Goal: Information Seeking & Learning: Learn about a topic

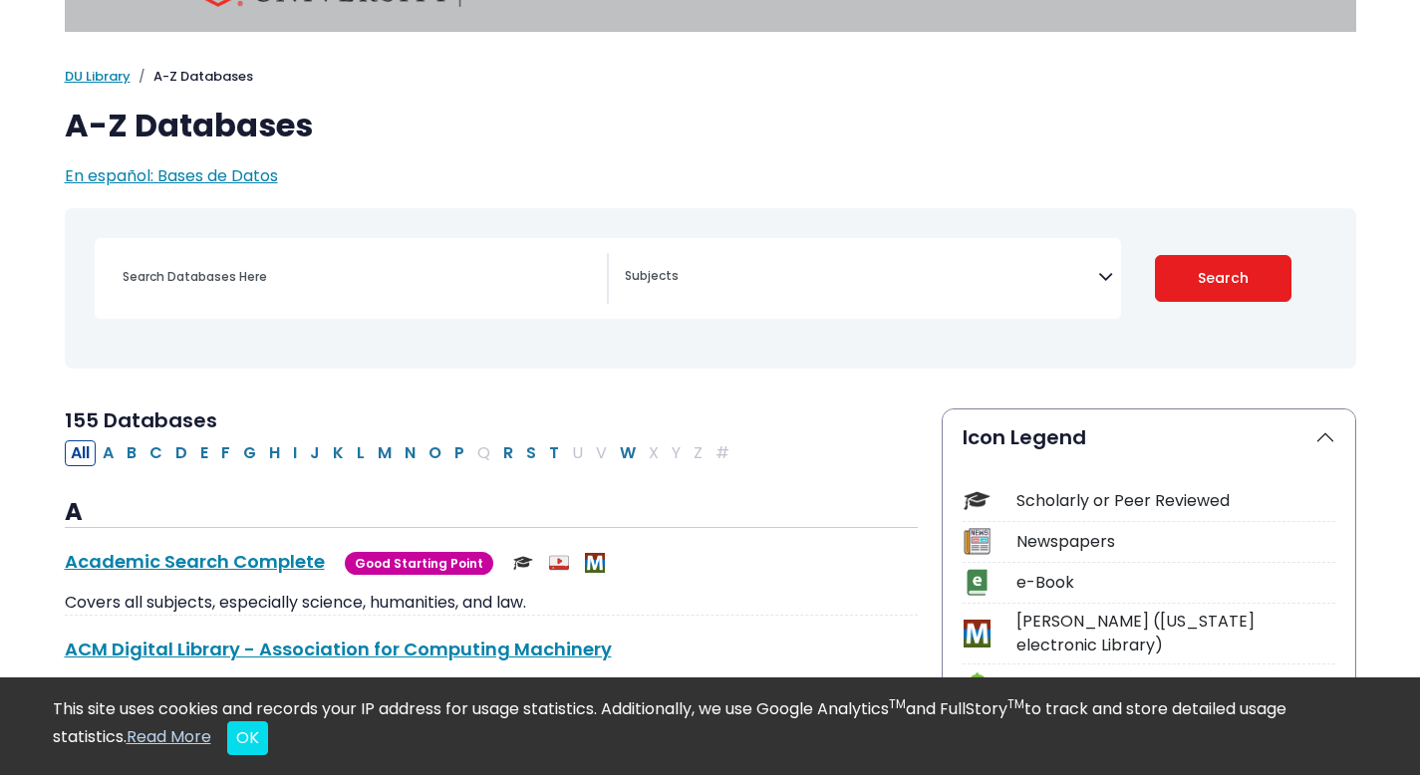
scroll to position [110, 0]
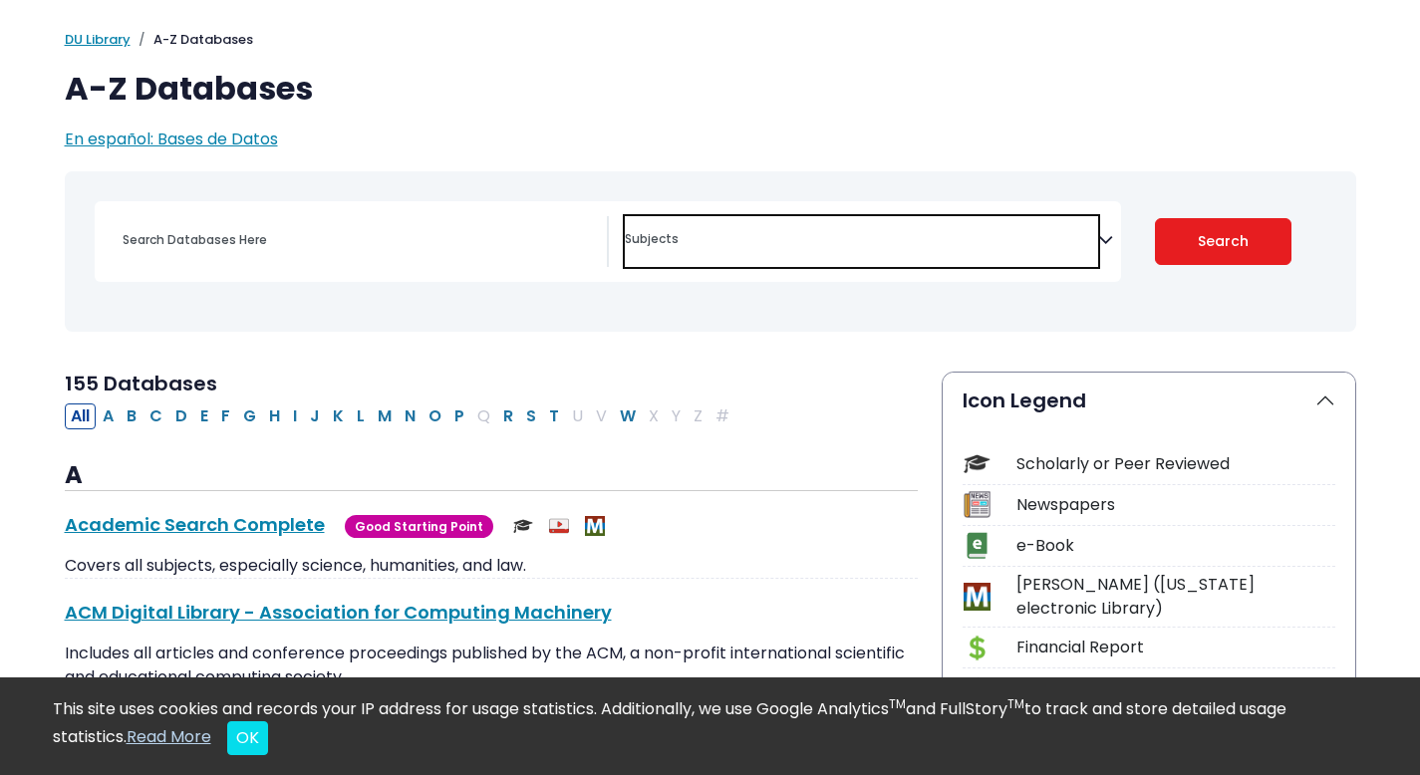
click at [810, 250] on span "Search filters" at bounding box center [861, 241] width 473 height 51
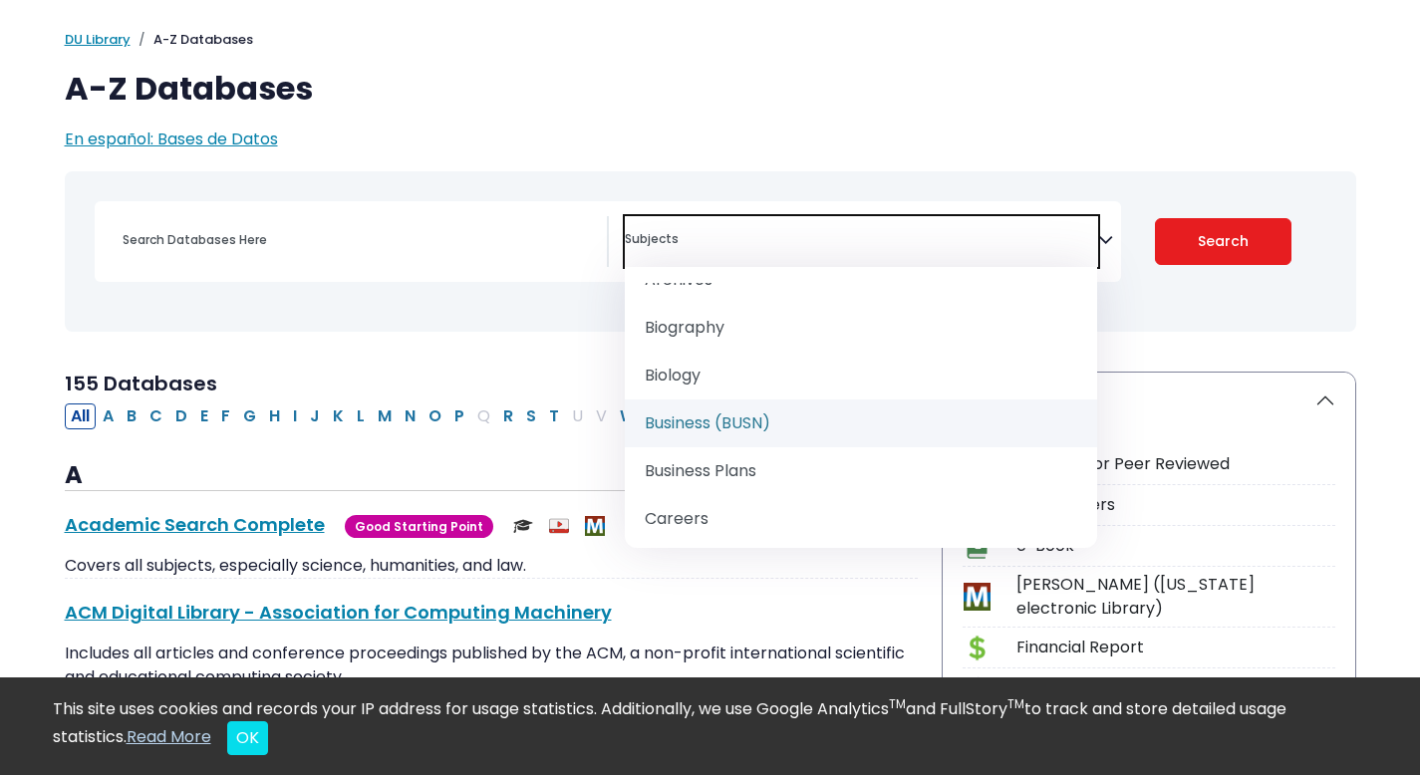
scroll to position [197, 0]
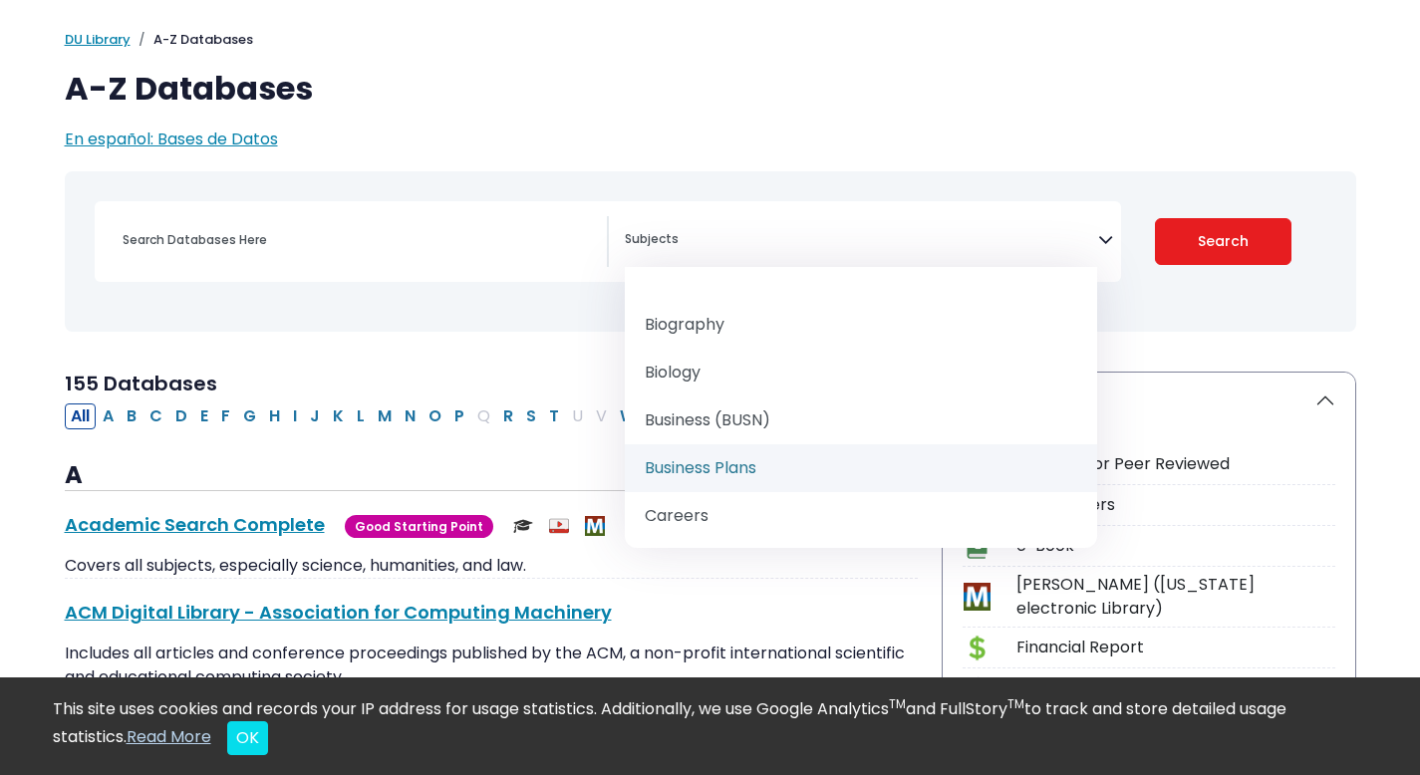
select select "219041"
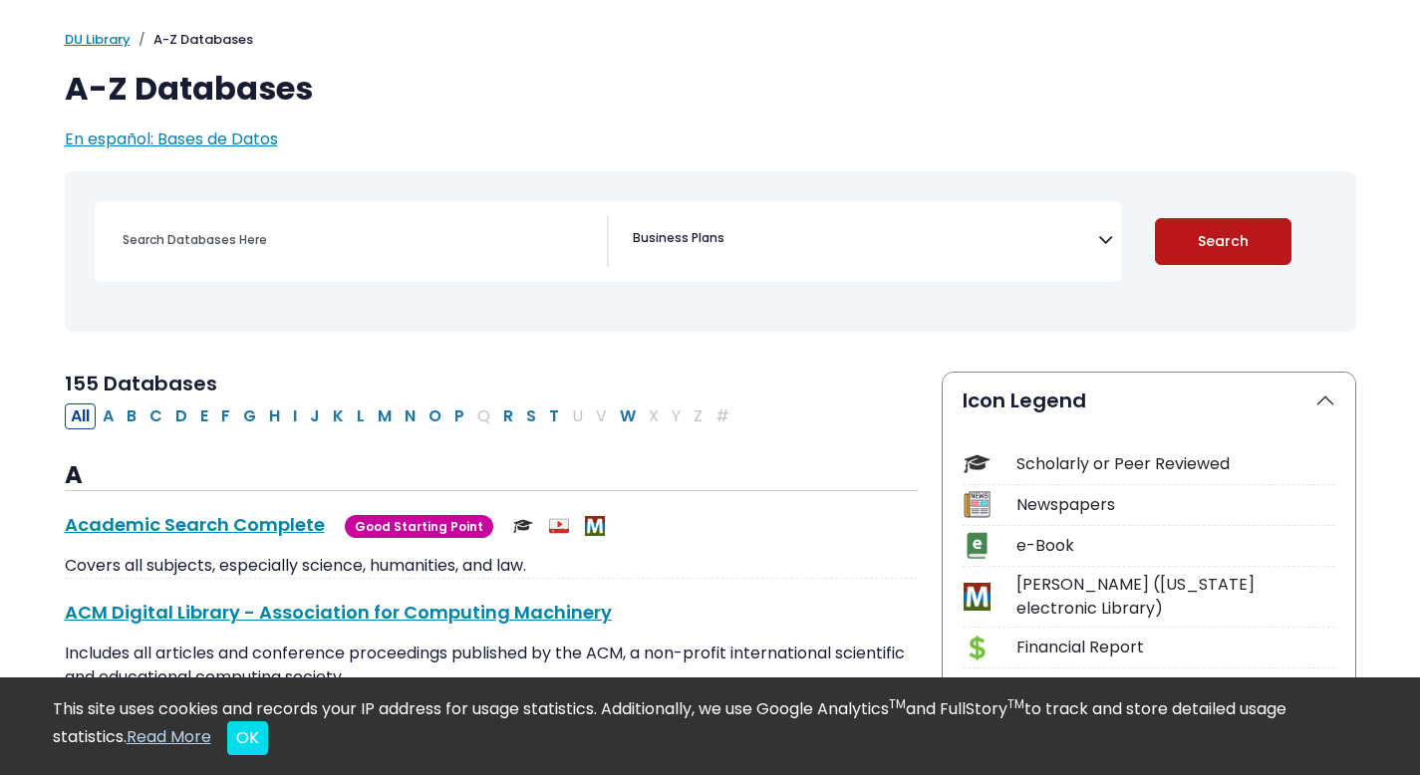
click at [1201, 243] on button "Search" at bounding box center [1223, 241] width 137 height 47
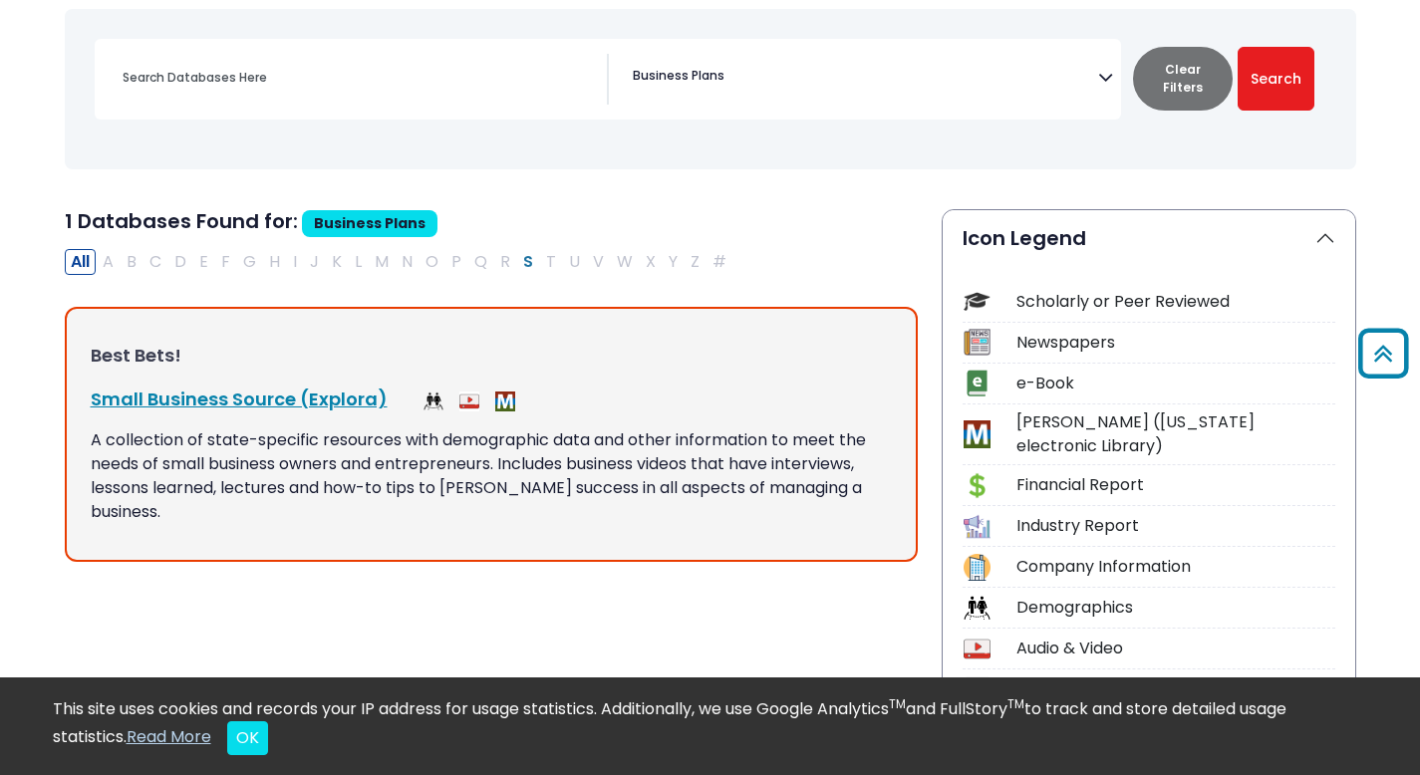
scroll to position [267, 0]
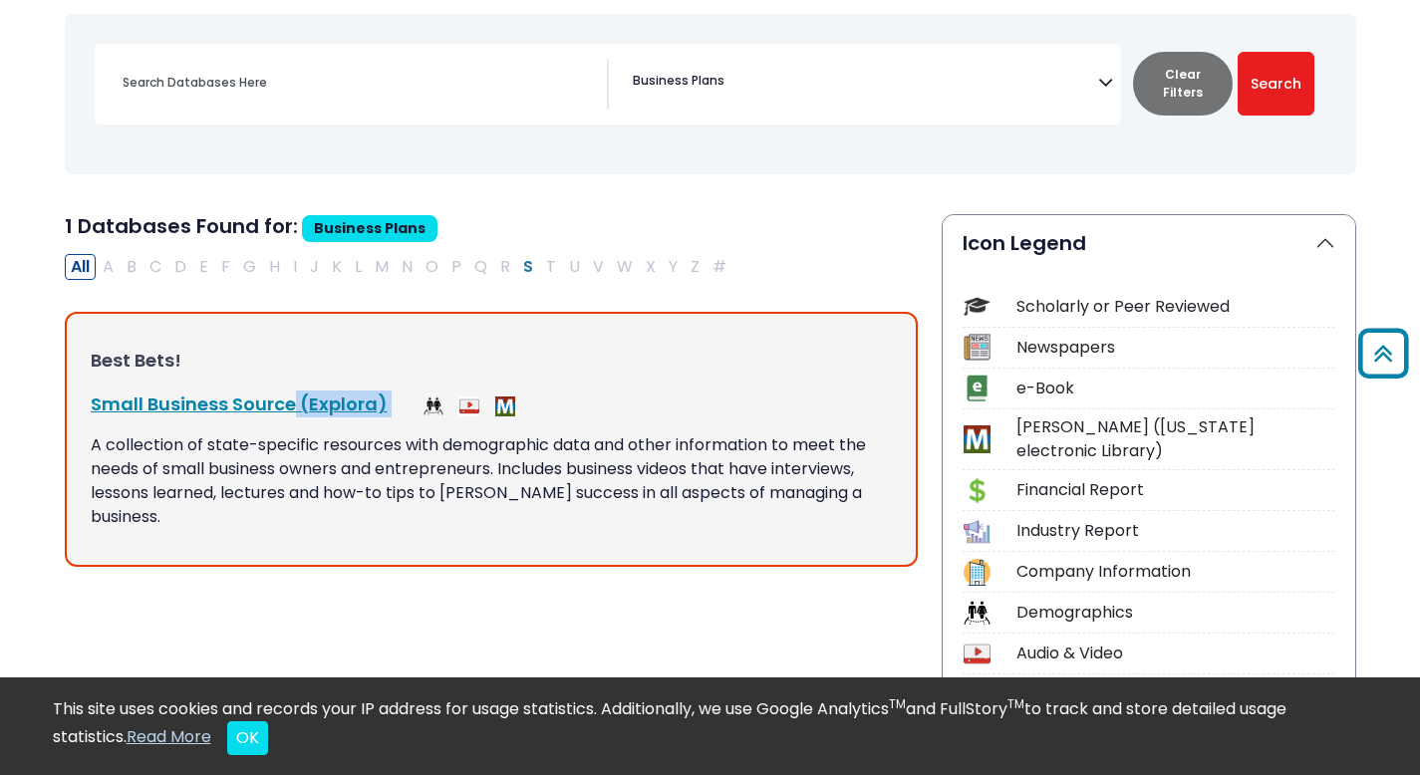
drag, startPoint x: 389, startPoint y: 408, endPoint x: 69, endPoint y: 414, distance: 320.0
click at [69, 414] on div "Best Bets! Small Business Source (Explora) This link opens in a new window View…" at bounding box center [491, 440] width 853 height 256
copy div "Small Business Source (Explora) This link opens in a new window"
click at [288, 401] on link "Small Business Source (Explora) This link opens in a new window" at bounding box center [239, 404] width 297 height 25
click at [931, 102] on span "× Business Plans" at bounding box center [861, 84] width 473 height 51
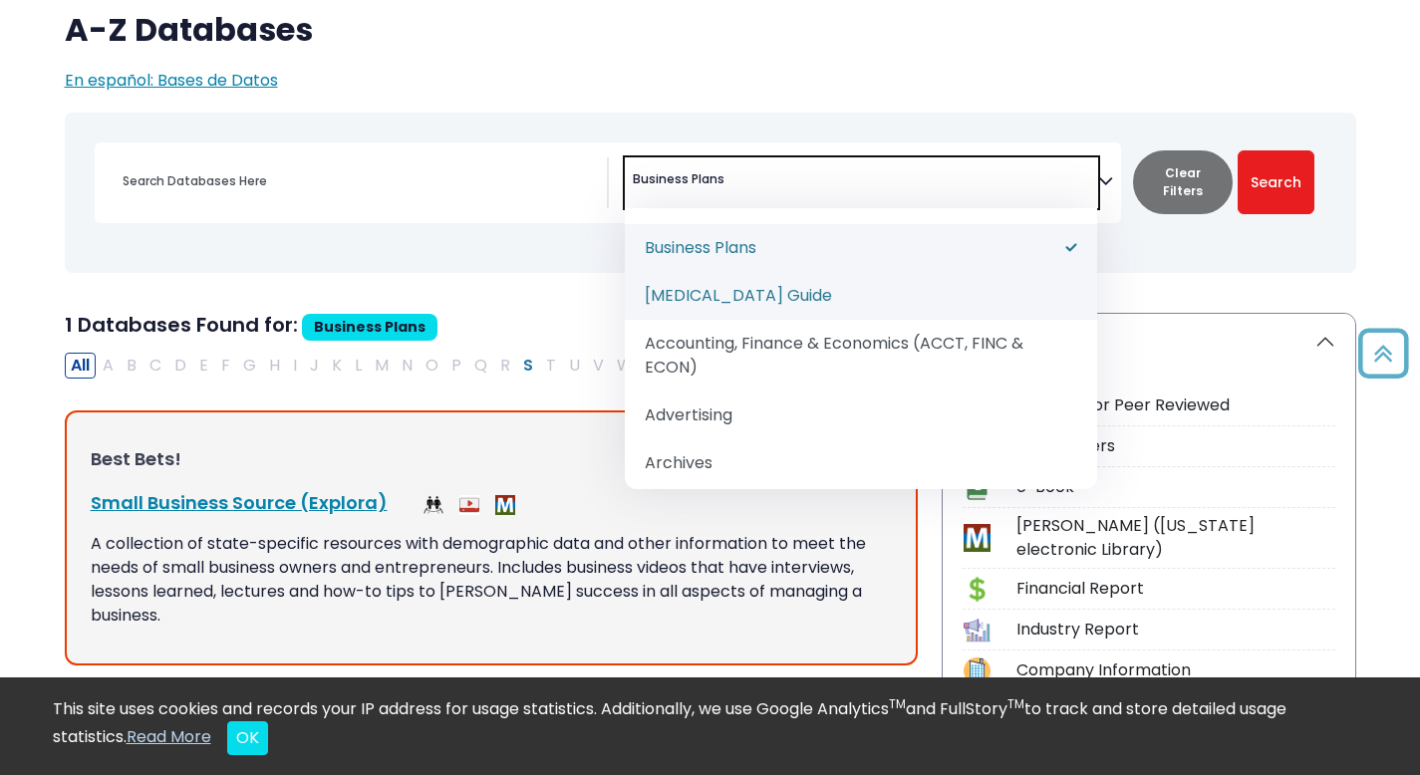
scroll to position [166, 0]
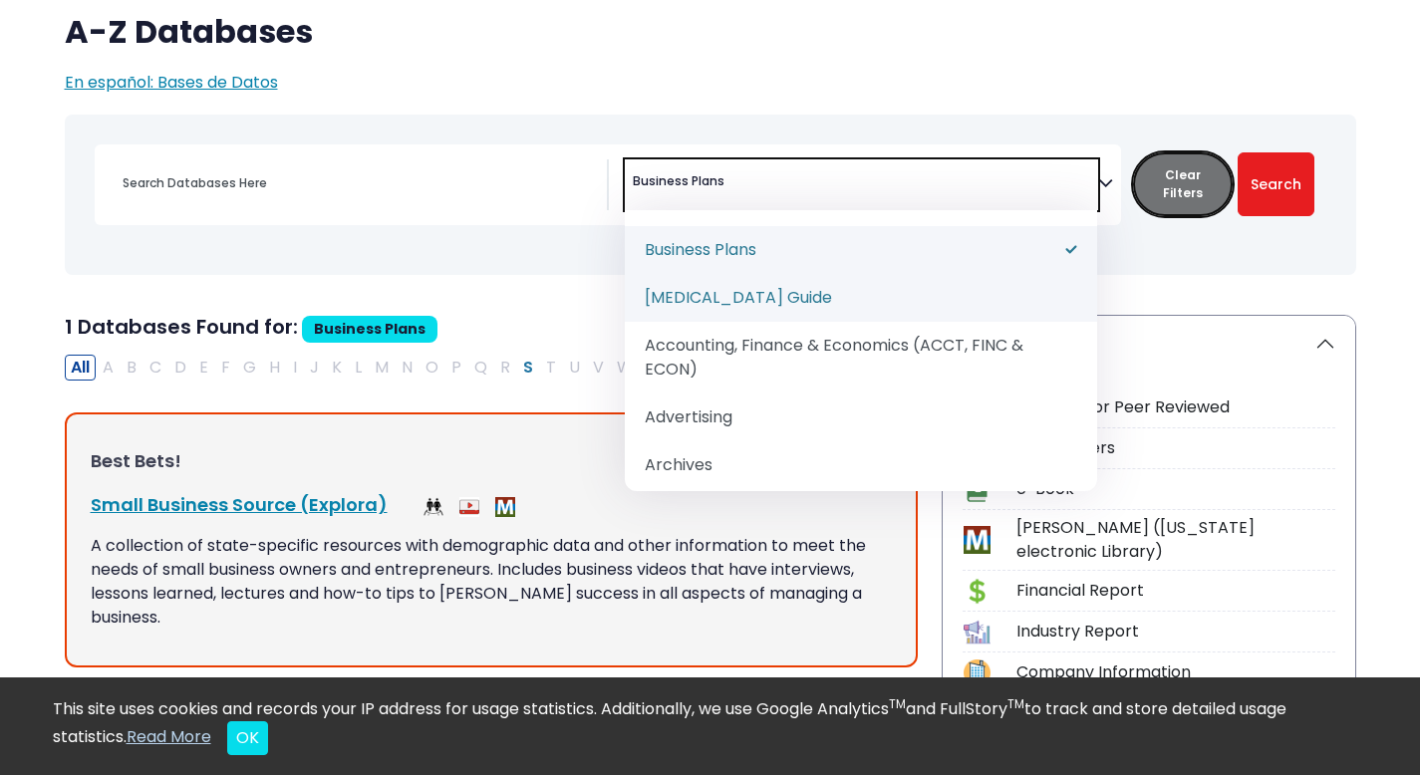
click at [1165, 190] on button "Clear Filters" at bounding box center [1183, 184] width 100 height 64
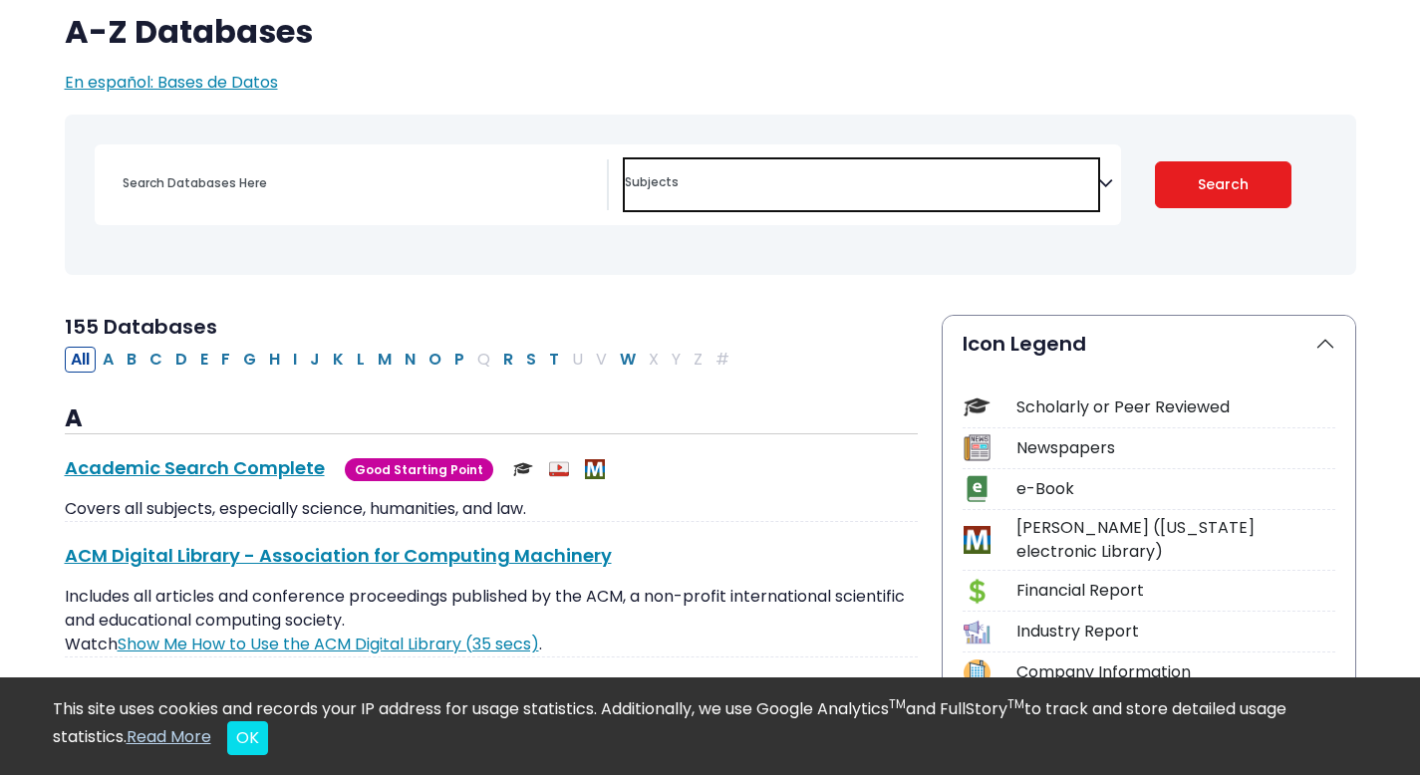
click at [904, 209] on span "Search filters" at bounding box center [861, 184] width 473 height 51
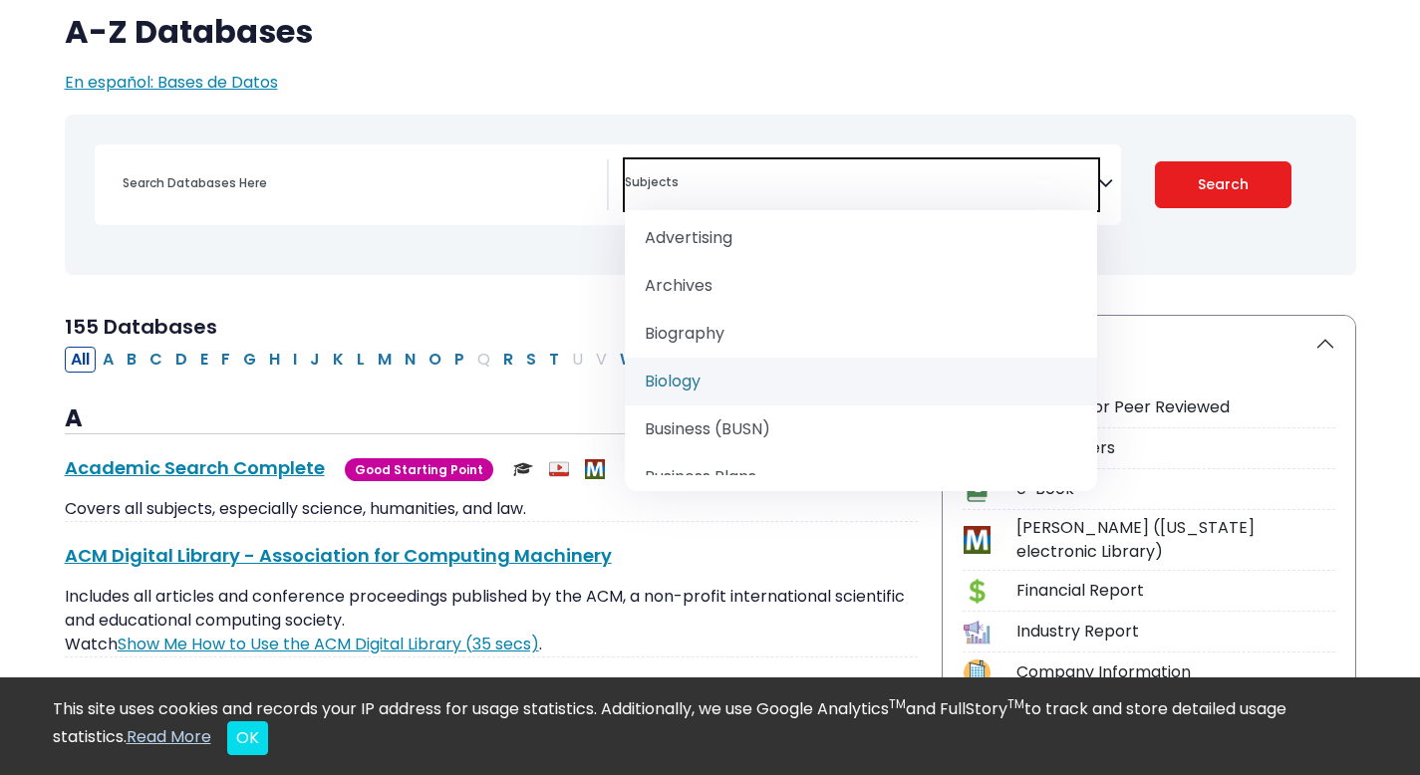
scroll to position [194, 0]
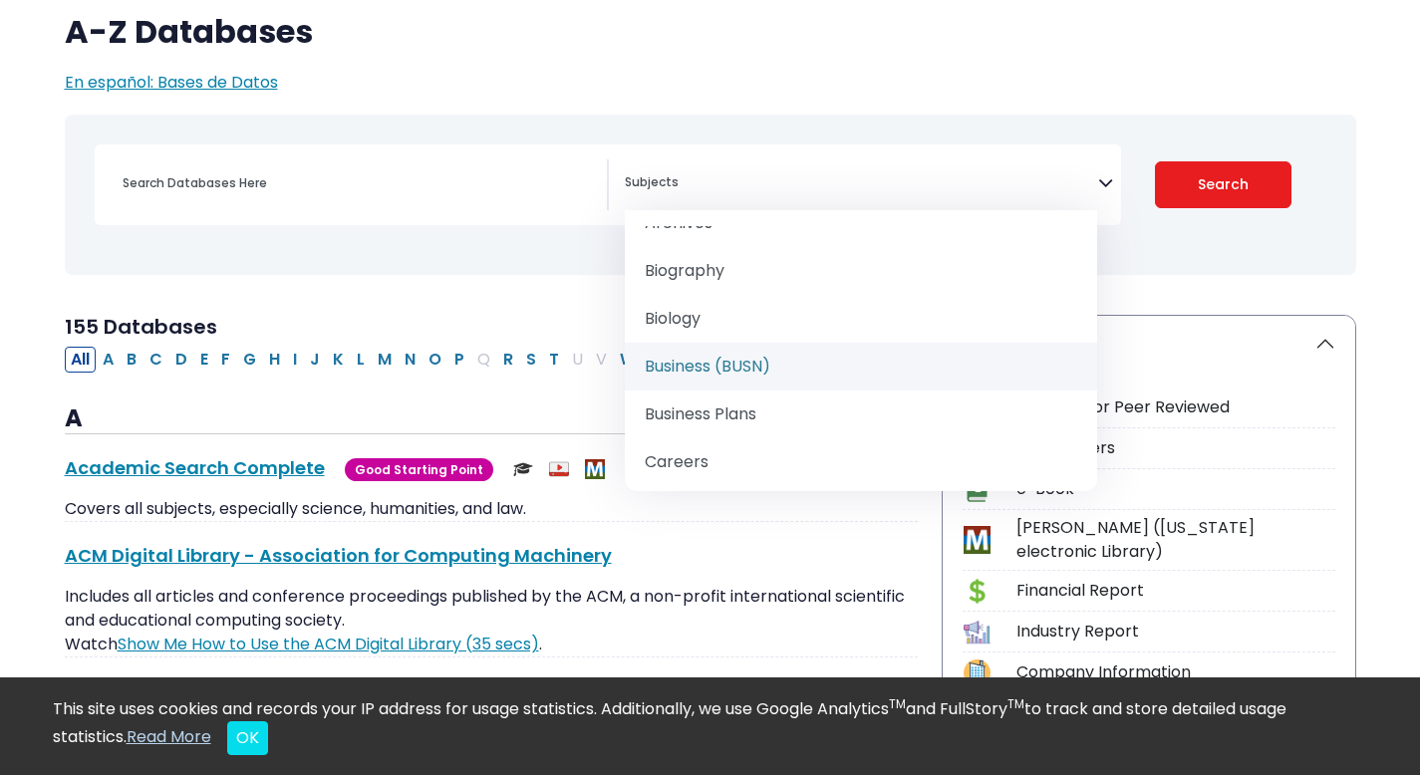
select select "219040"
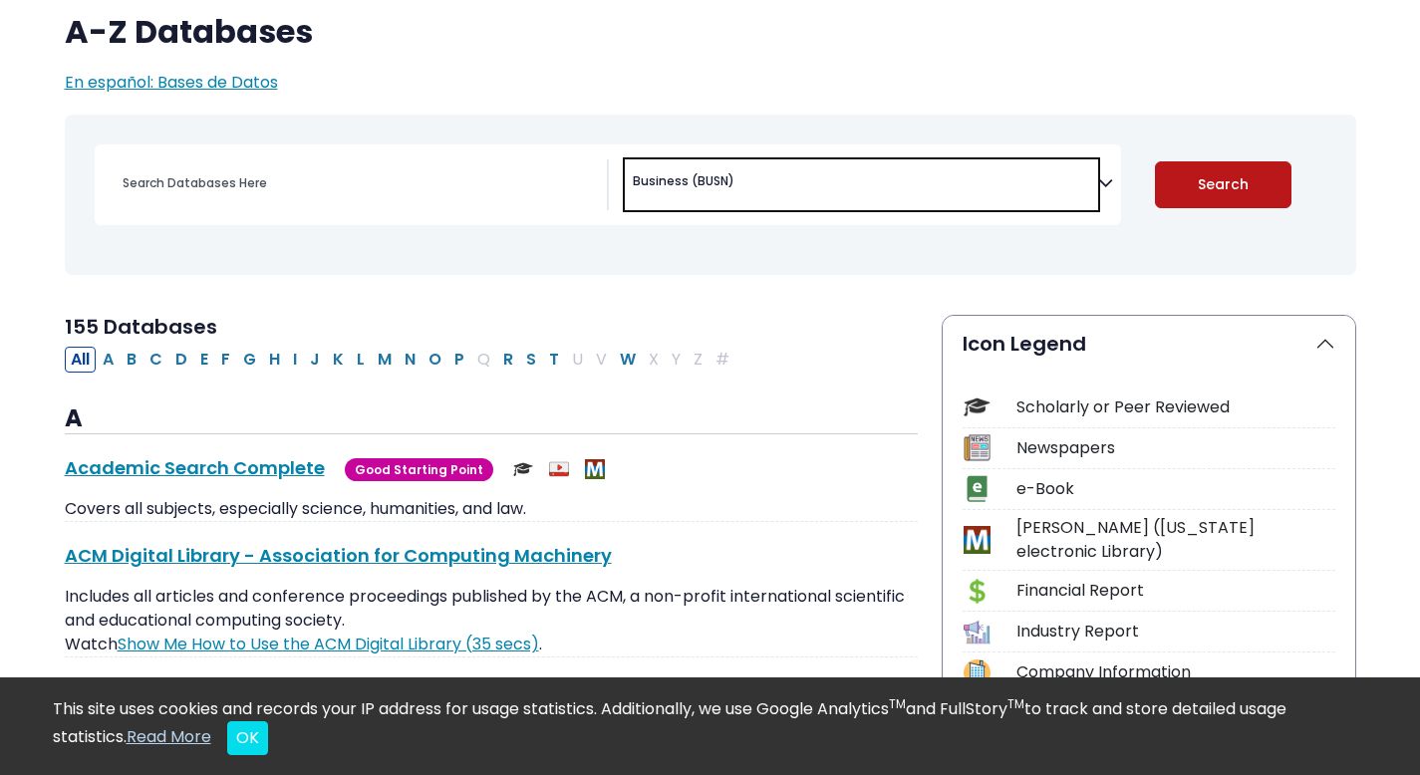
click at [1240, 176] on button "Search" at bounding box center [1223, 184] width 137 height 47
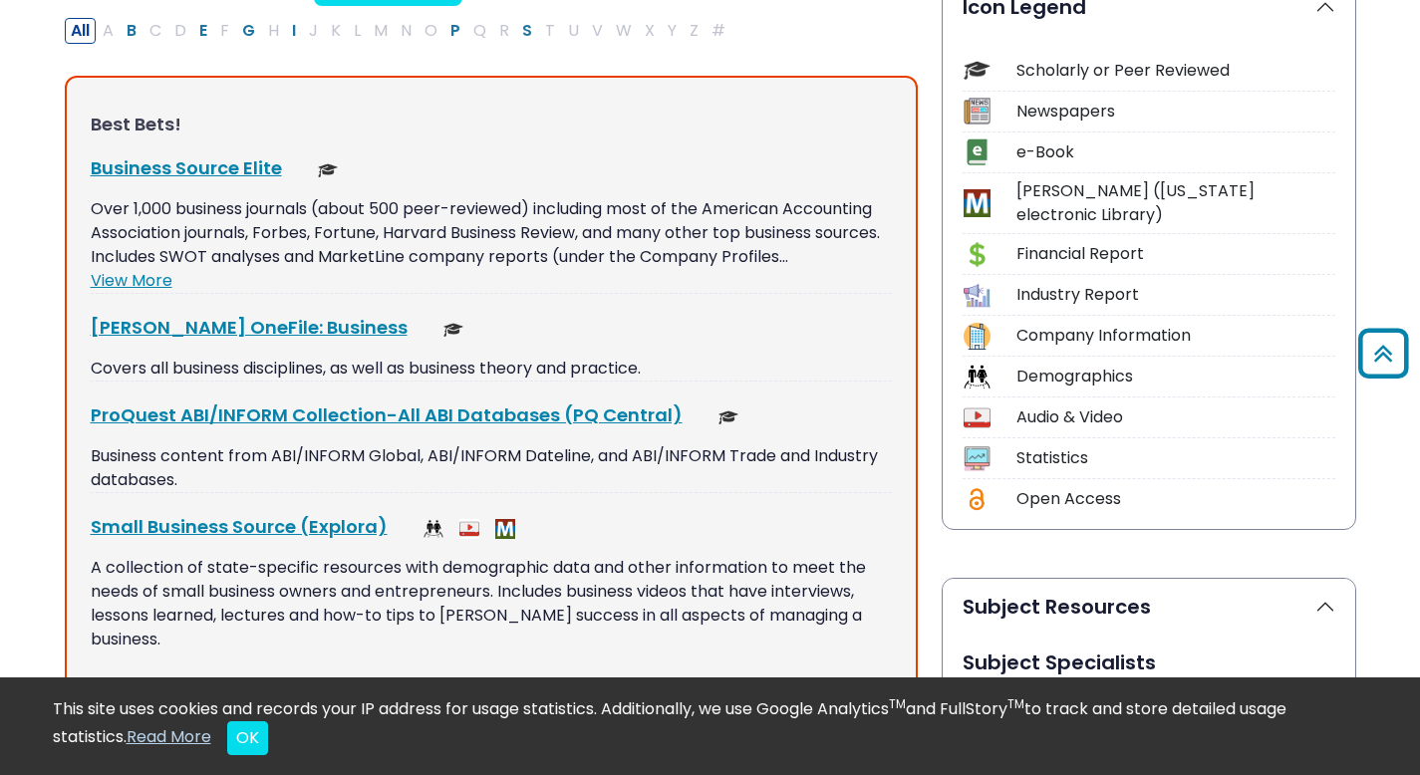
scroll to position [504, 0]
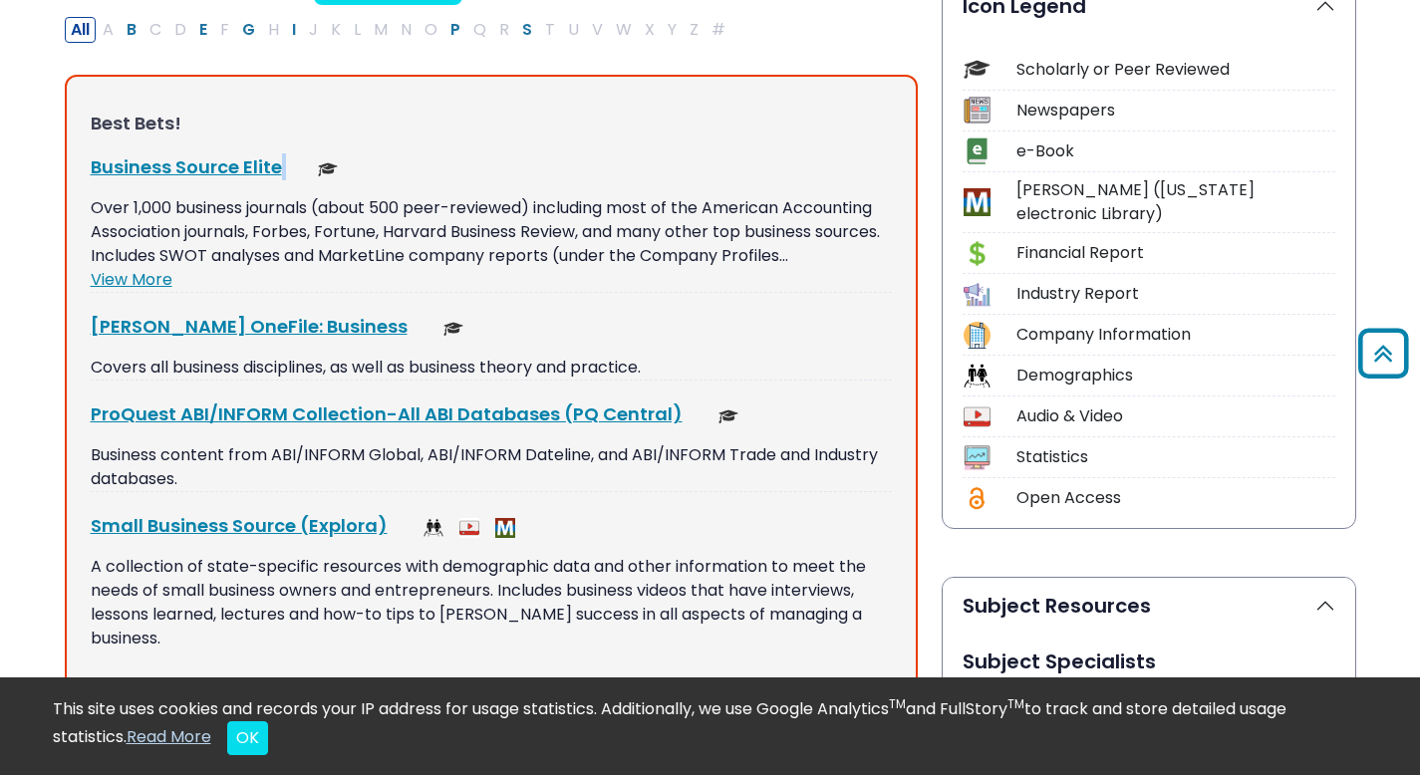
drag, startPoint x: 82, startPoint y: 162, endPoint x: 287, endPoint y: 174, distance: 205.7
click at [287, 174] on div "Best Bets! Business Source Elite This link opens in a new window View More" at bounding box center [491, 382] width 853 height 615
copy div "Business Source Elite This link opens in a new window"
click at [284, 419] on link "ProQuest ABI/INFORM Collection-All ABI Databases (PQ Central) This link opens i…" at bounding box center [387, 414] width 592 height 25
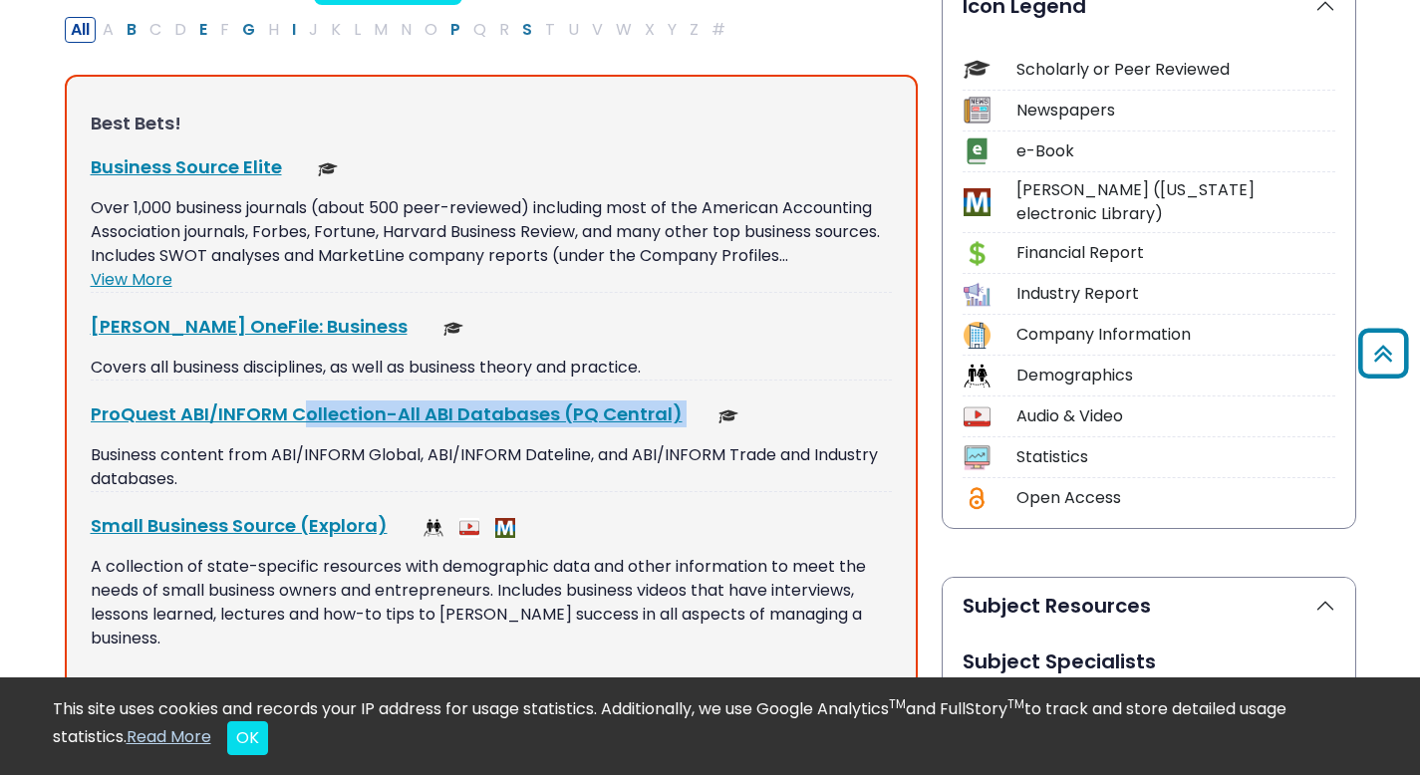
drag, startPoint x: 679, startPoint y: 405, endPoint x: 350, endPoint y: 382, distance: 329.7
click at [350, 382] on div "Best Bets! Business Source Elite This link opens in a new window View More" at bounding box center [491, 382] width 853 height 615
copy div "ProQuest ABI/INFORM Collection-All ABI Databases (PQ Central) This link opens i…"
